Goal: Transaction & Acquisition: Purchase product/service

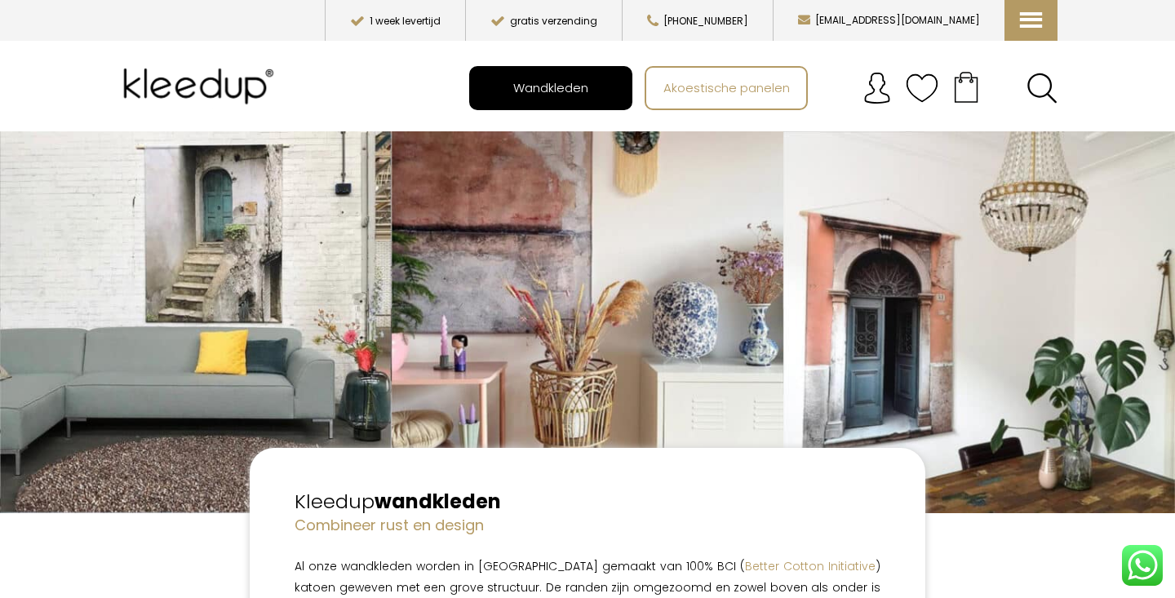
click at [556, 103] on span "Wandkleden" at bounding box center [550, 87] width 93 height 31
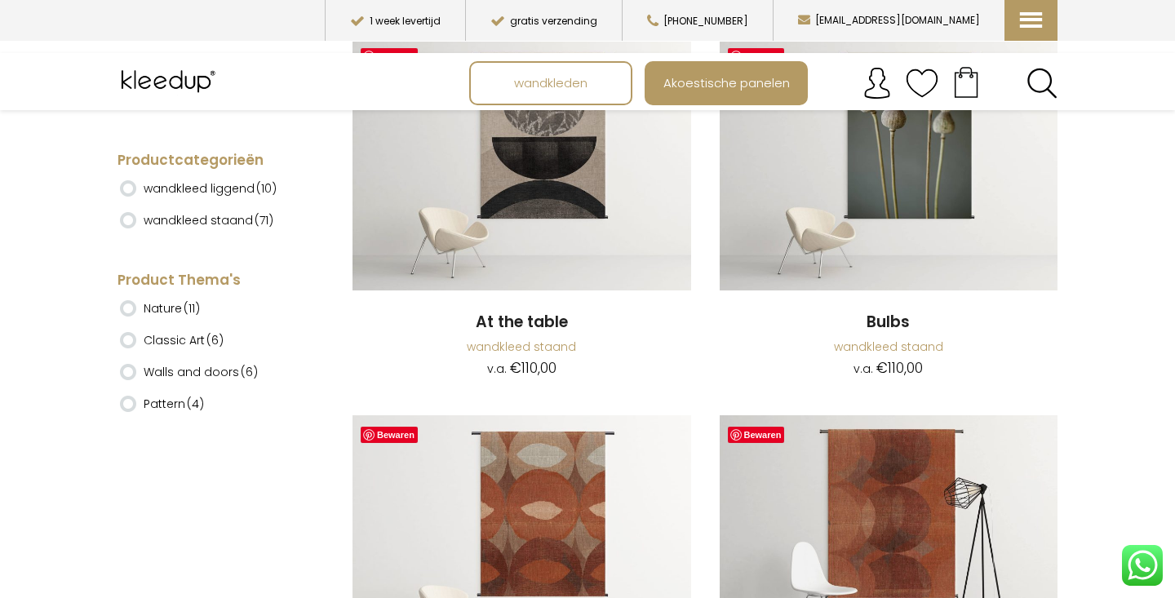
scroll to position [844, 0]
click at [192, 219] on label "wandkleed staand (71)" at bounding box center [209, 220] width 130 height 28
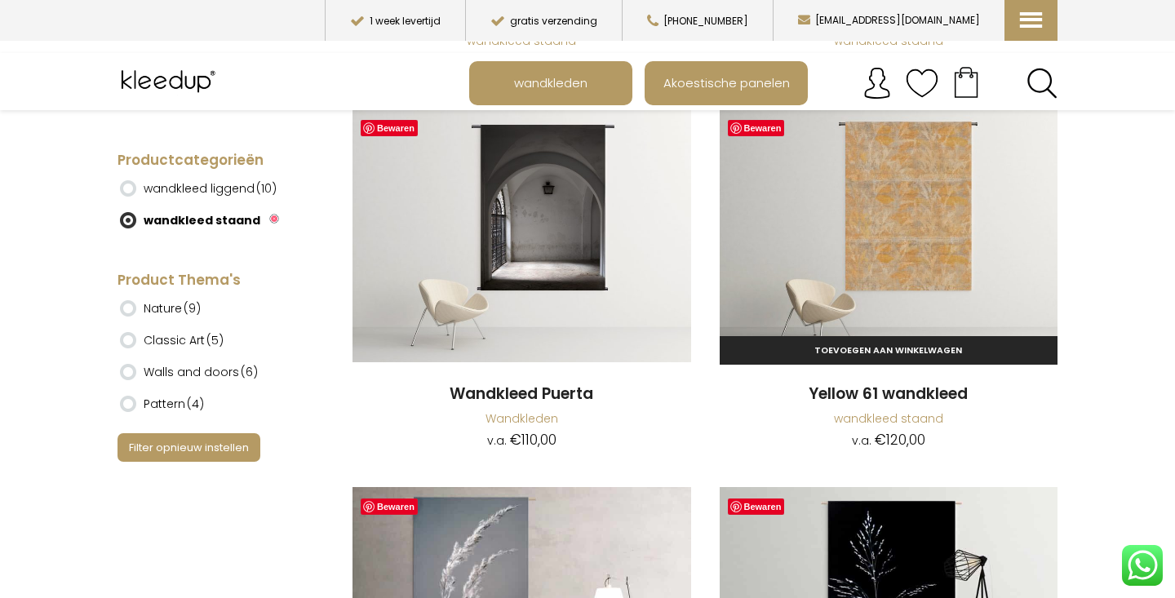
scroll to position [5086, 0]
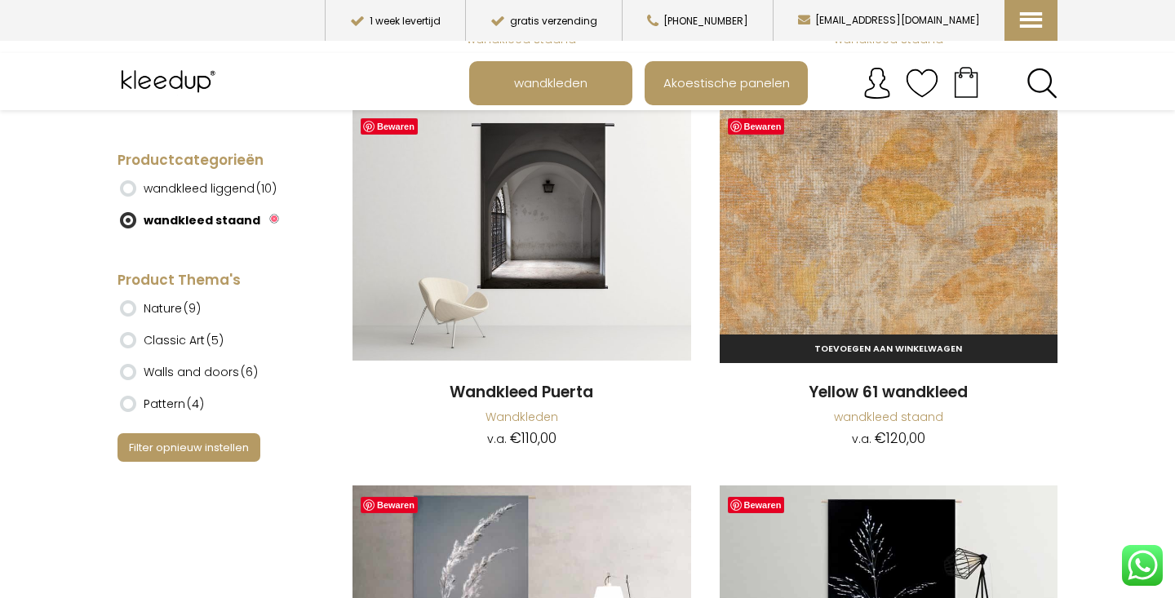
click at [849, 290] on img at bounding box center [889, 234] width 339 height 254
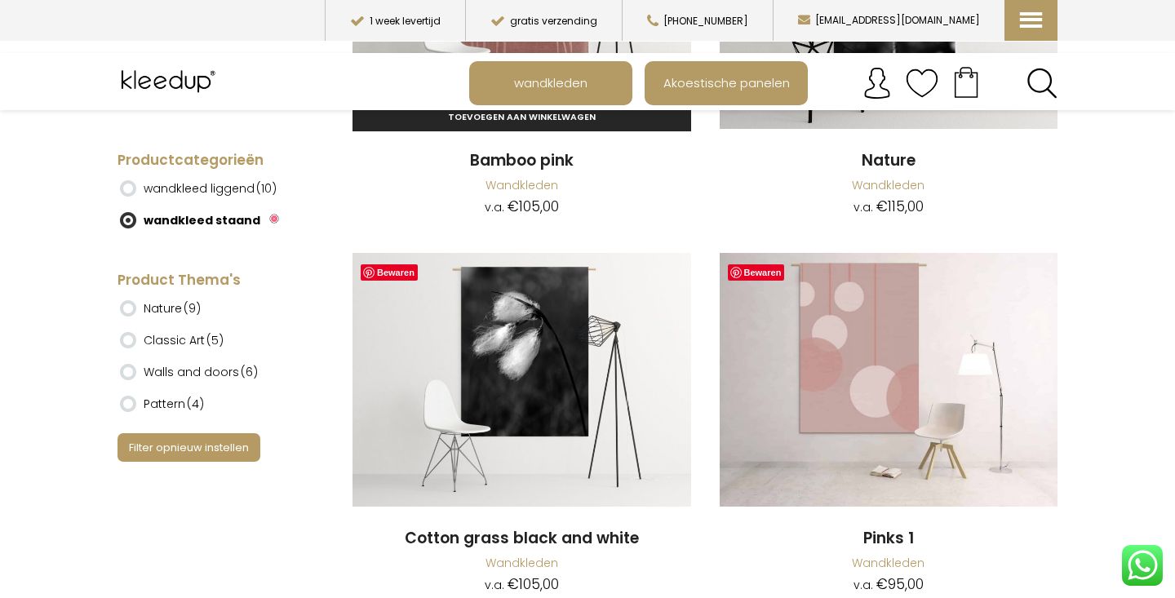
scroll to position [6453, 0]
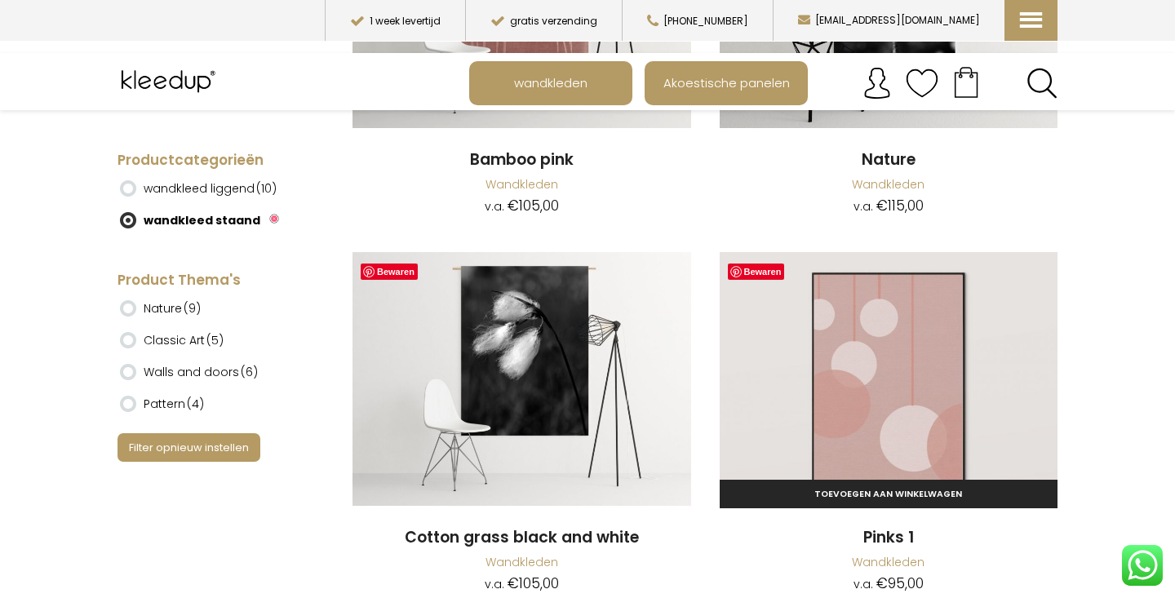
click at [844, 324] on img at bounding box center [889, 379] width 339 height 254
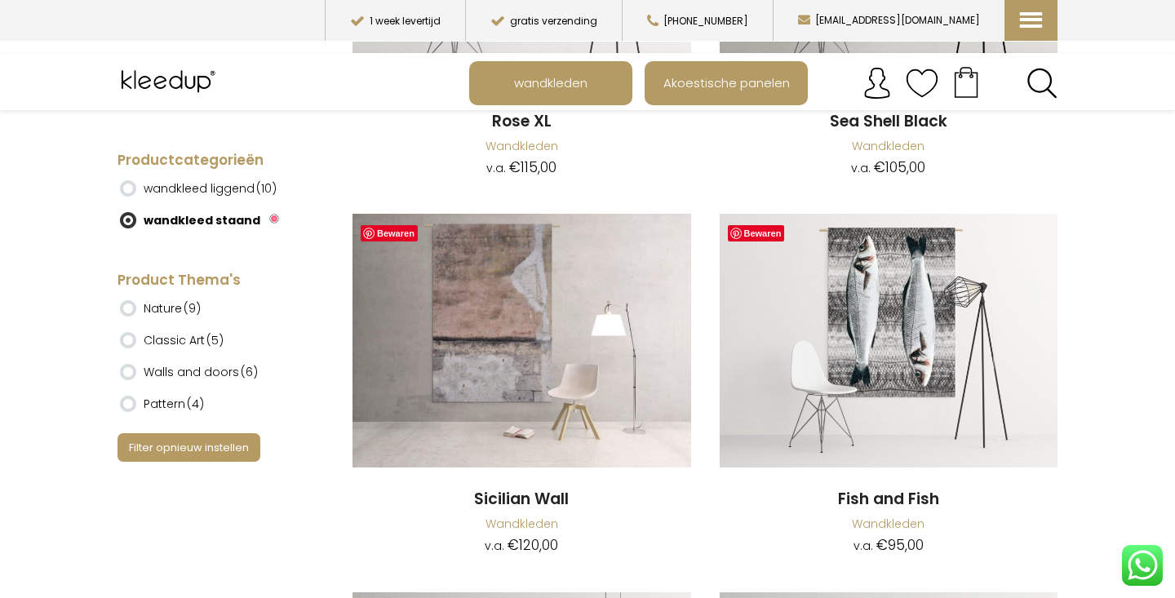
scroll to position [10657, 0]
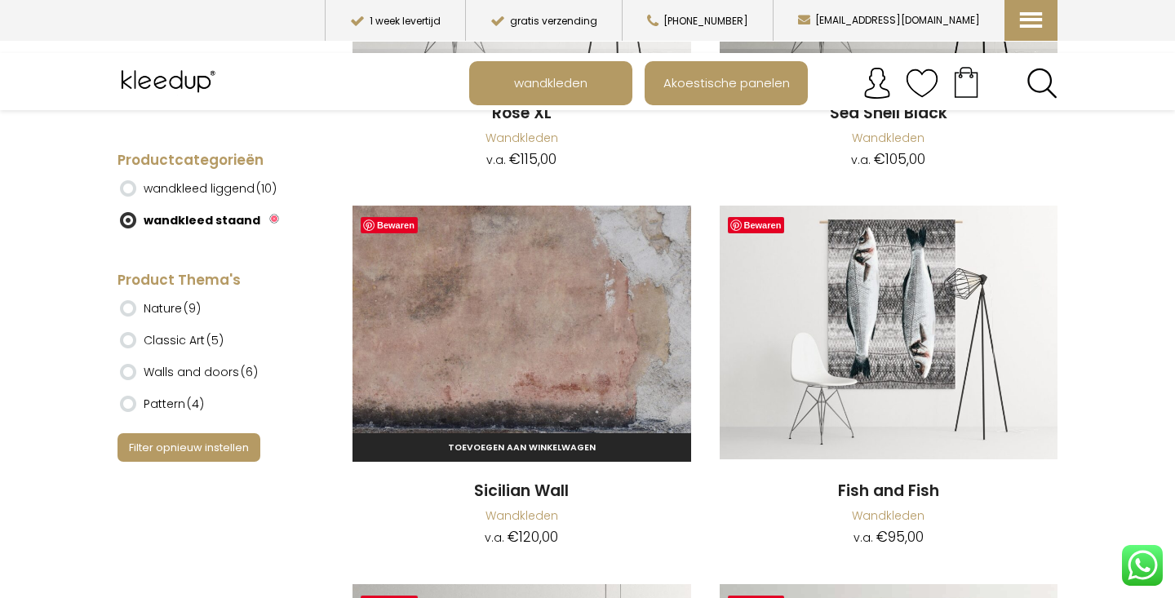
click at [498, 315] on img at bounding box center [521, 333] width 339 height 254
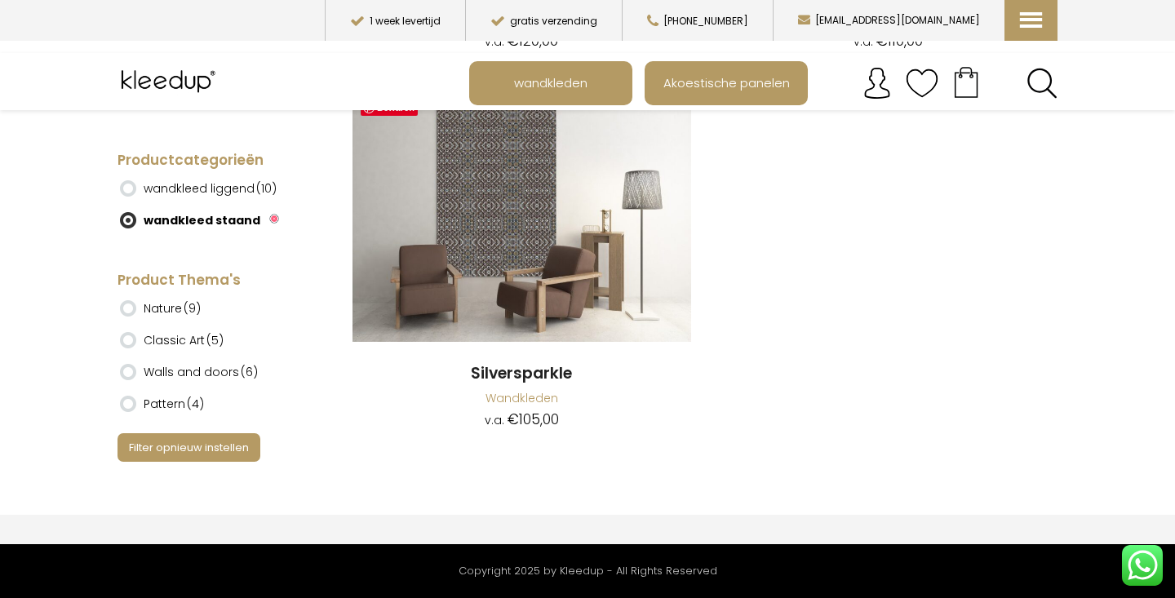
scroll to position [13422, 0]
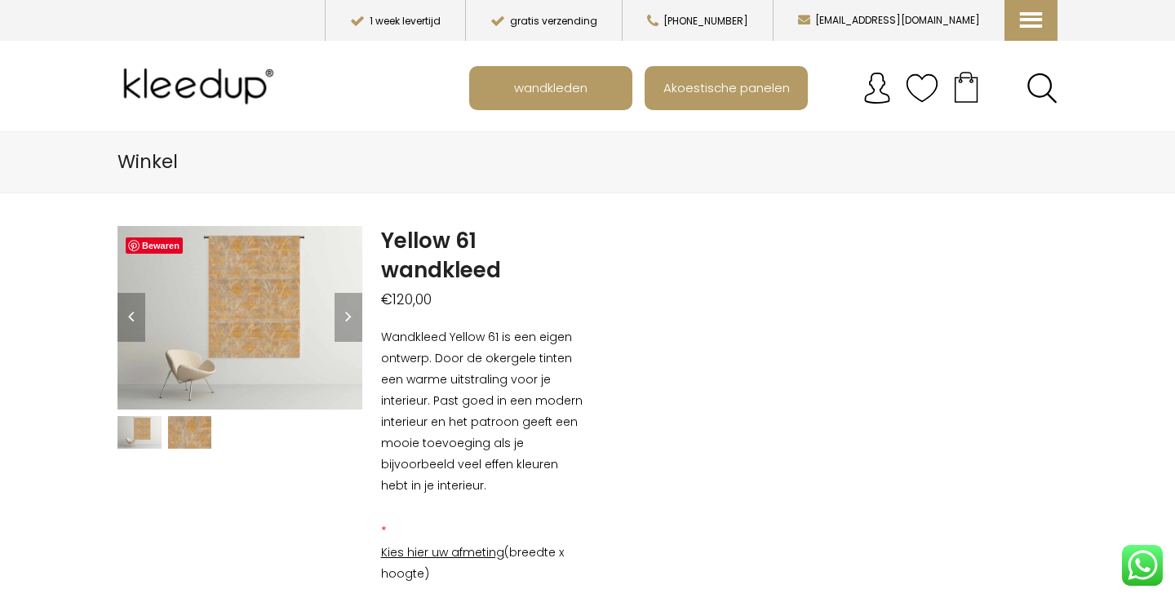
click at [190, 445] on img at bounding box center [190, 432] width 44 height 33
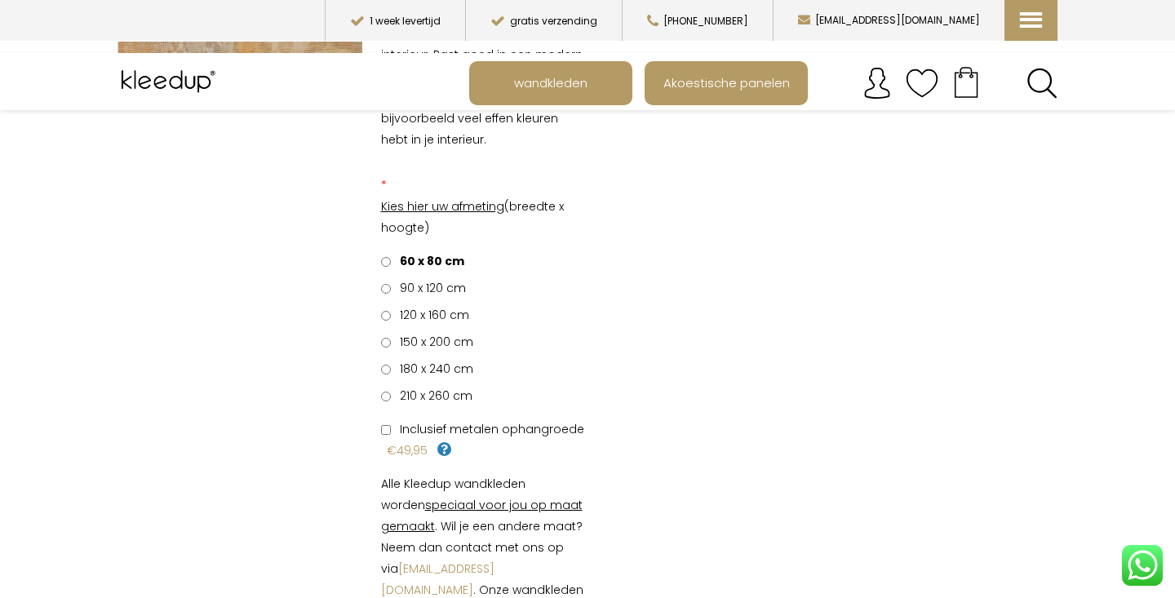
scroll to position [385, 0]
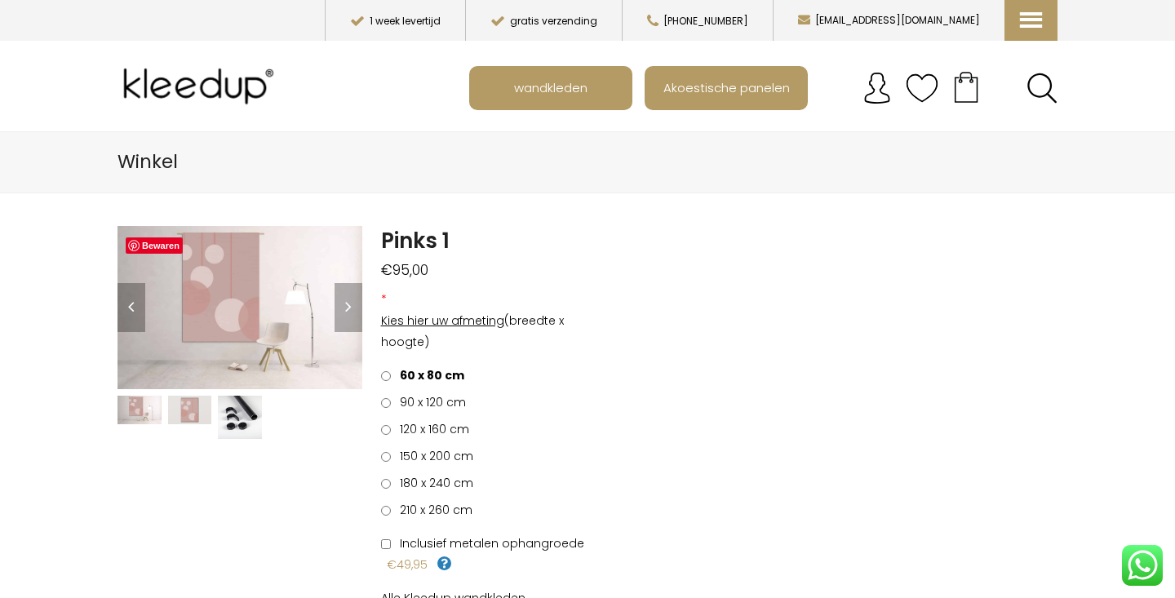
click at [245, 421] on img at bounding box center [240, 418] width 44 height 44
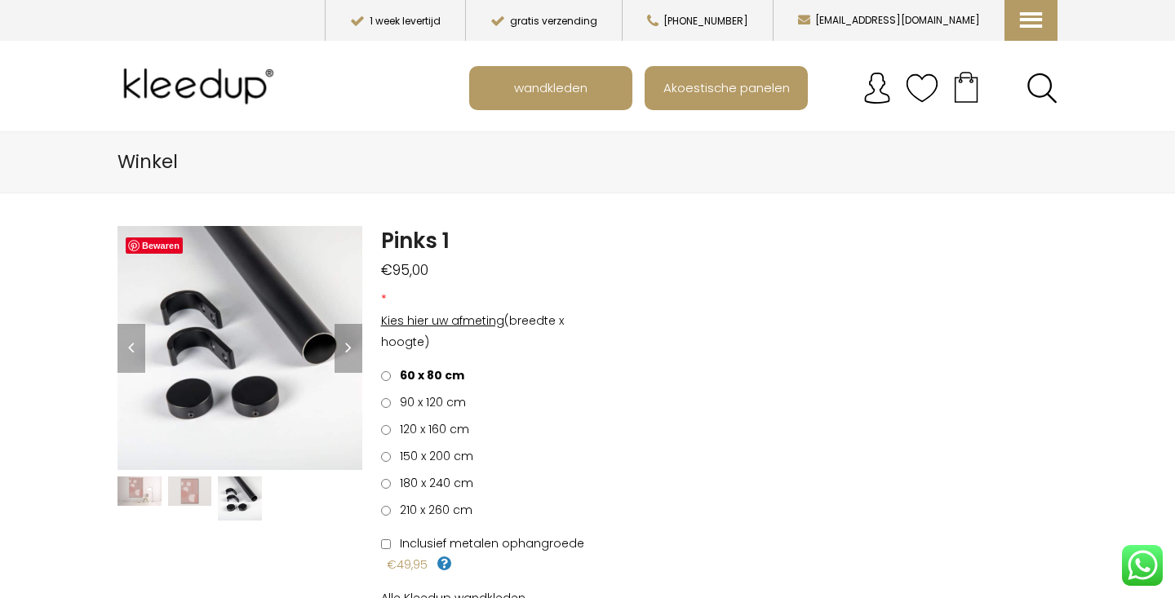
click at [189, 506] on img at bounding box center [190, 490] width 44 height 29
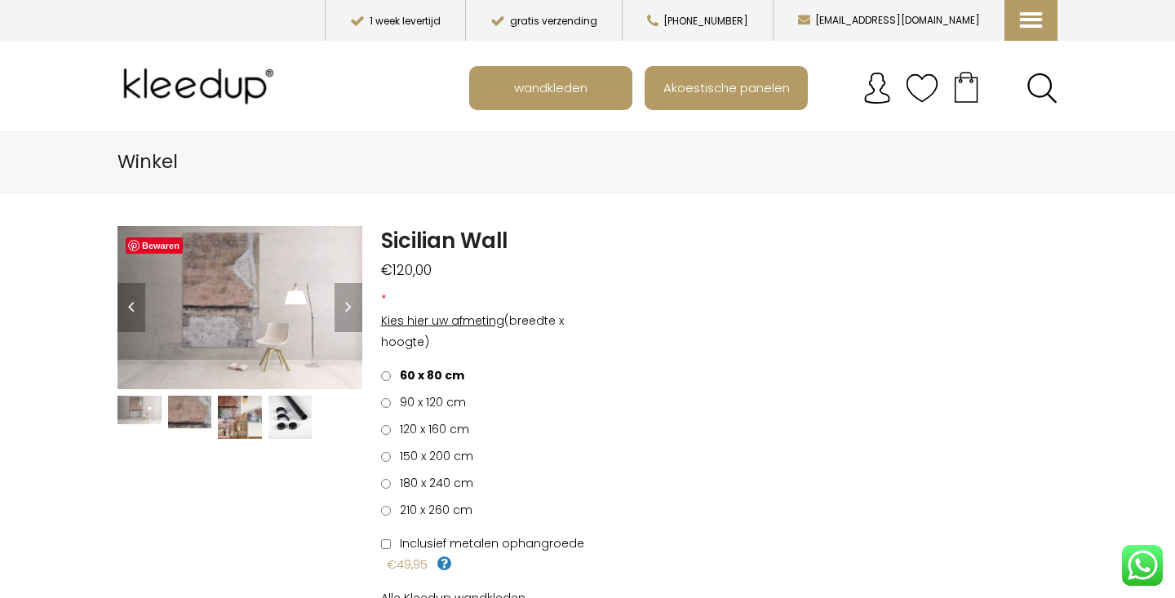
click at [229, 422] on img at bounding box center [240, 418] width 44 height 44
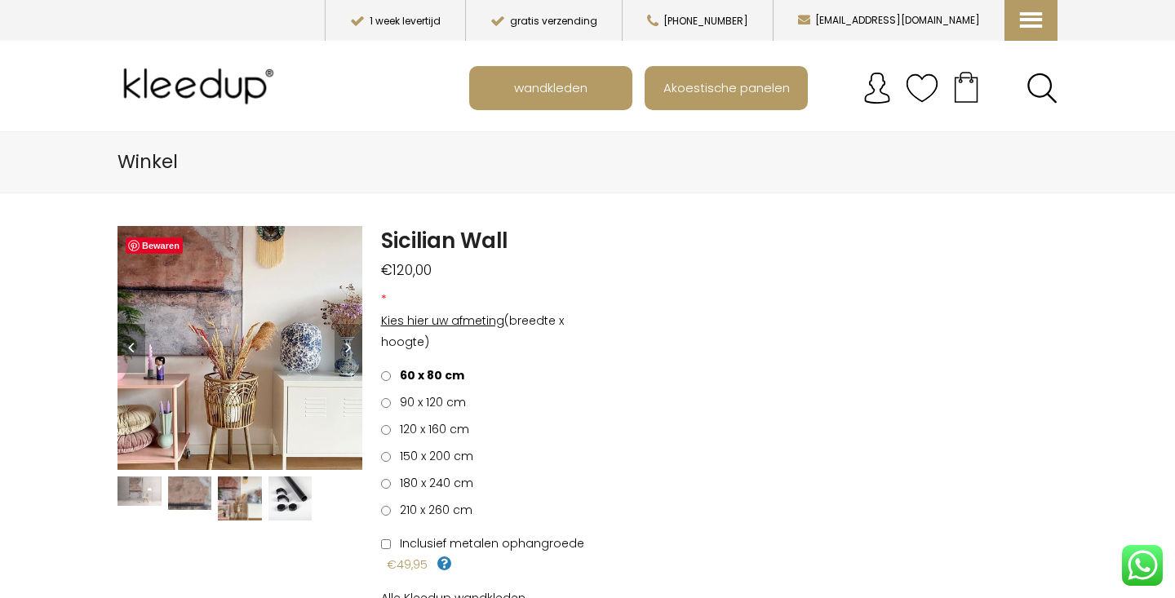
click at [197, 506] on img at bounding box center [190, 492] width 44 height 33
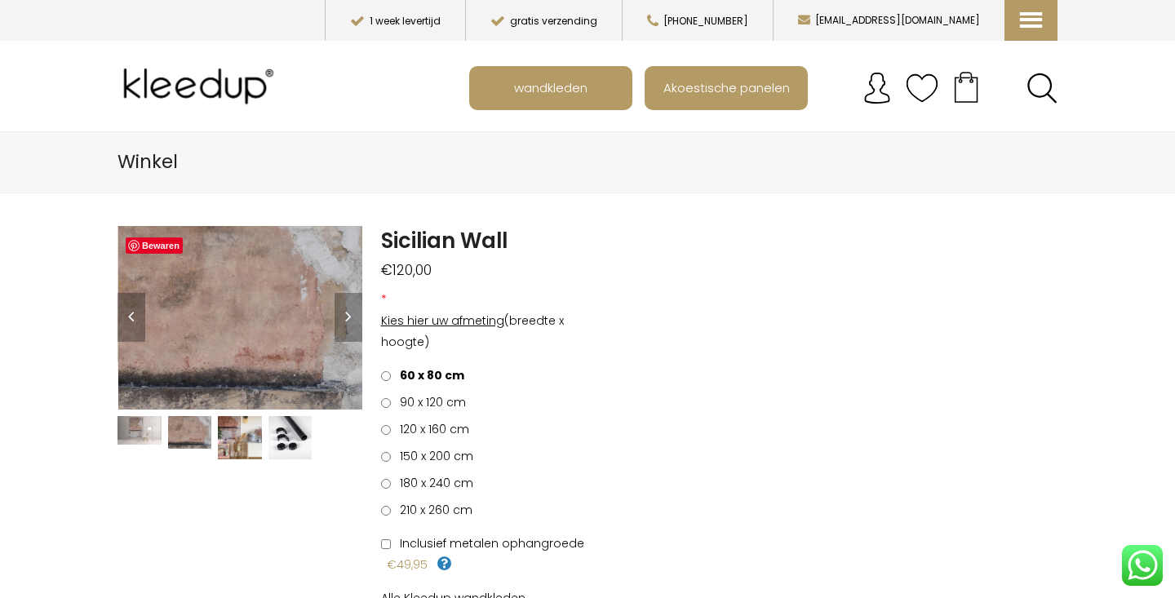
click at [141, 440] on img at bounding box center [139, 430] width 44 height 29
